Goal: Browse casually

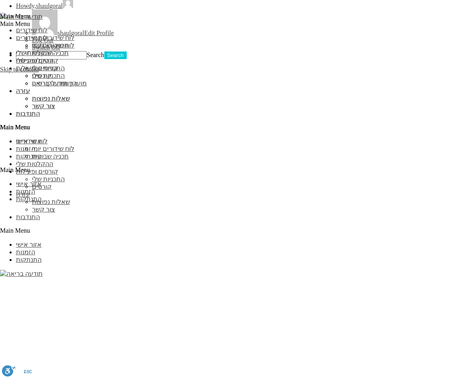
scroll to position [693, 0]
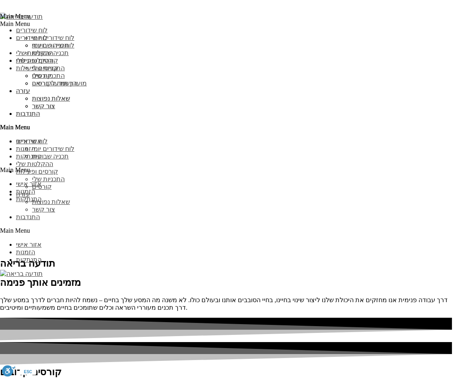
scroll to position [966, 0]
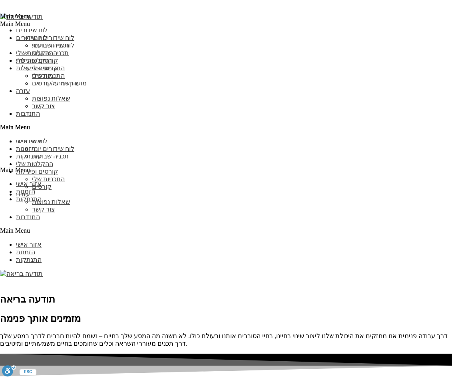
type input "עדכן"
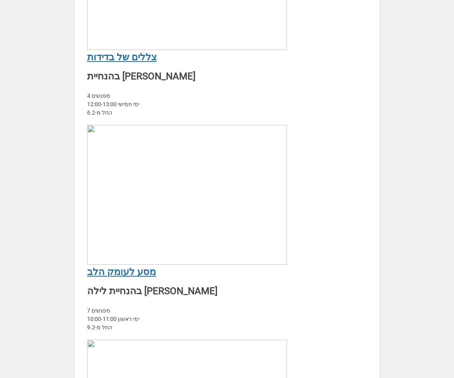
scroll to position [2416, 0]
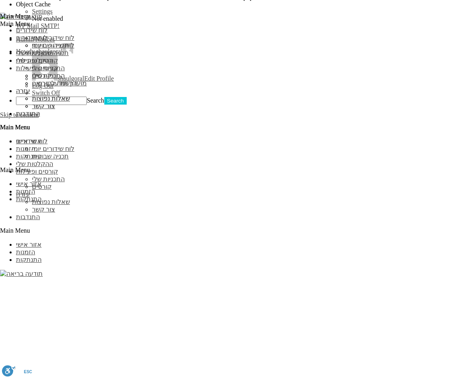
scroll to position [679, 0]
